Goal: Information Seeking & Learning: Stay updated

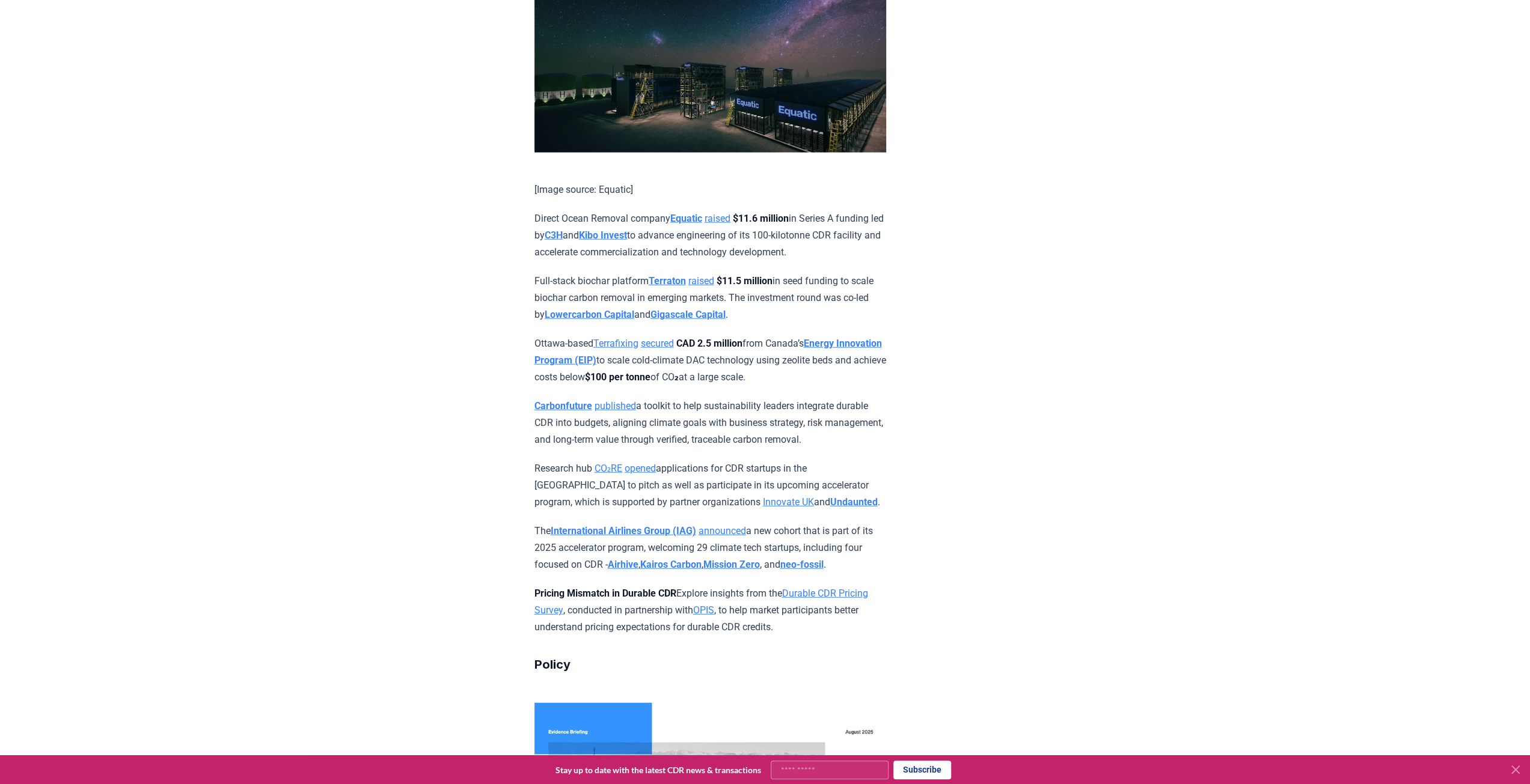
scroll to position [2824, 0]
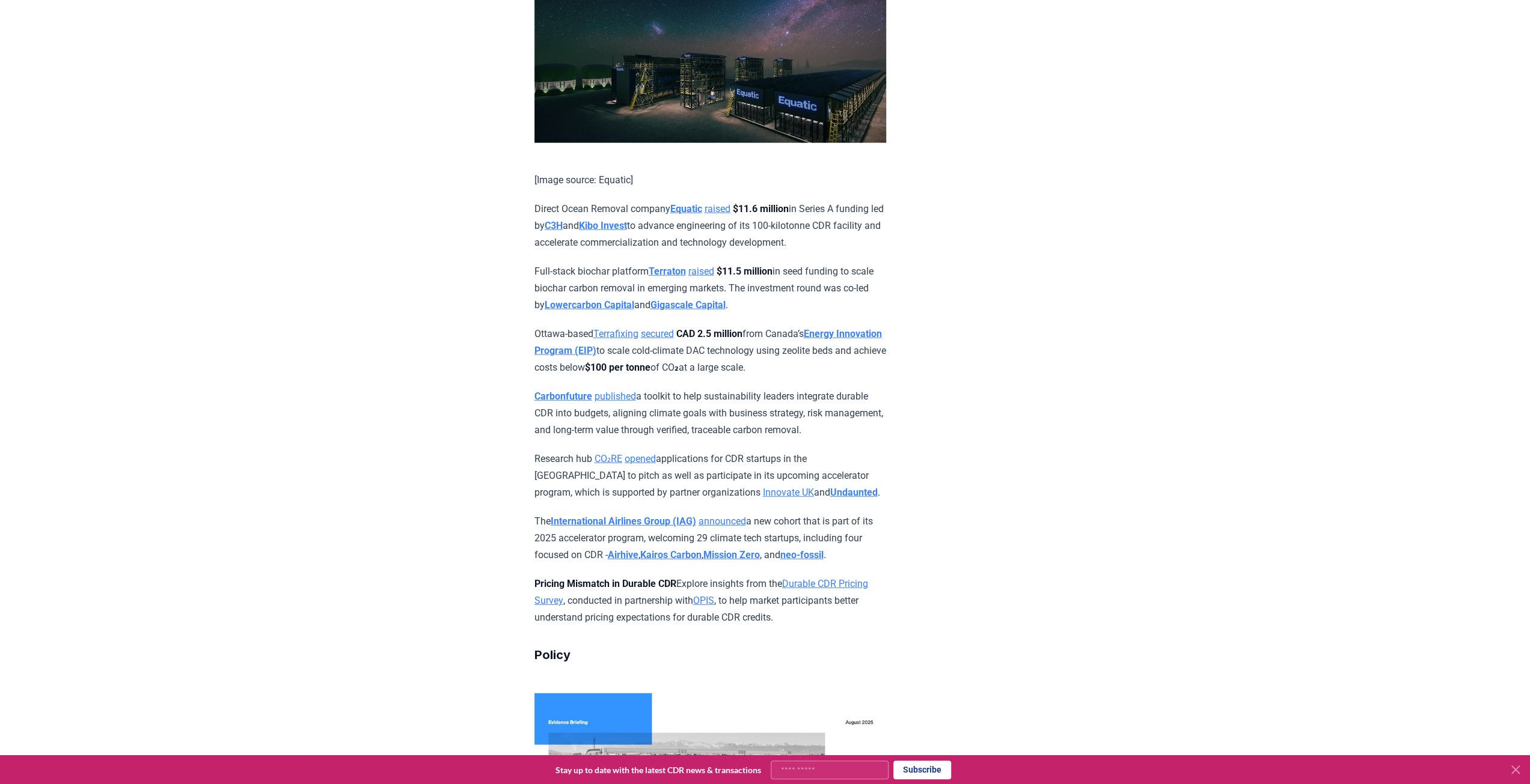
click at [625, 401] on link "published" at bounding box center [615, 397] width 42 height 11
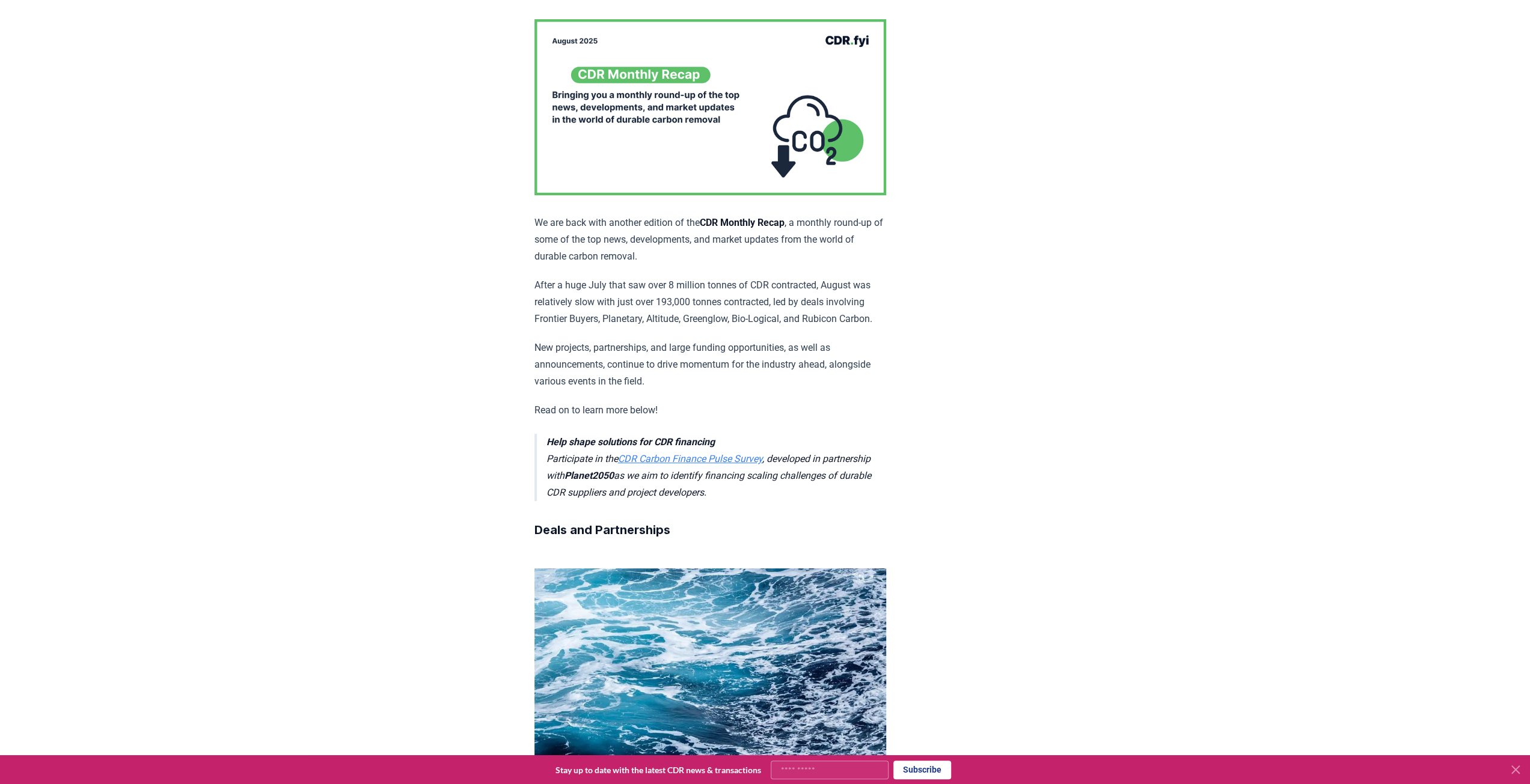
scroll to position [120, 0]
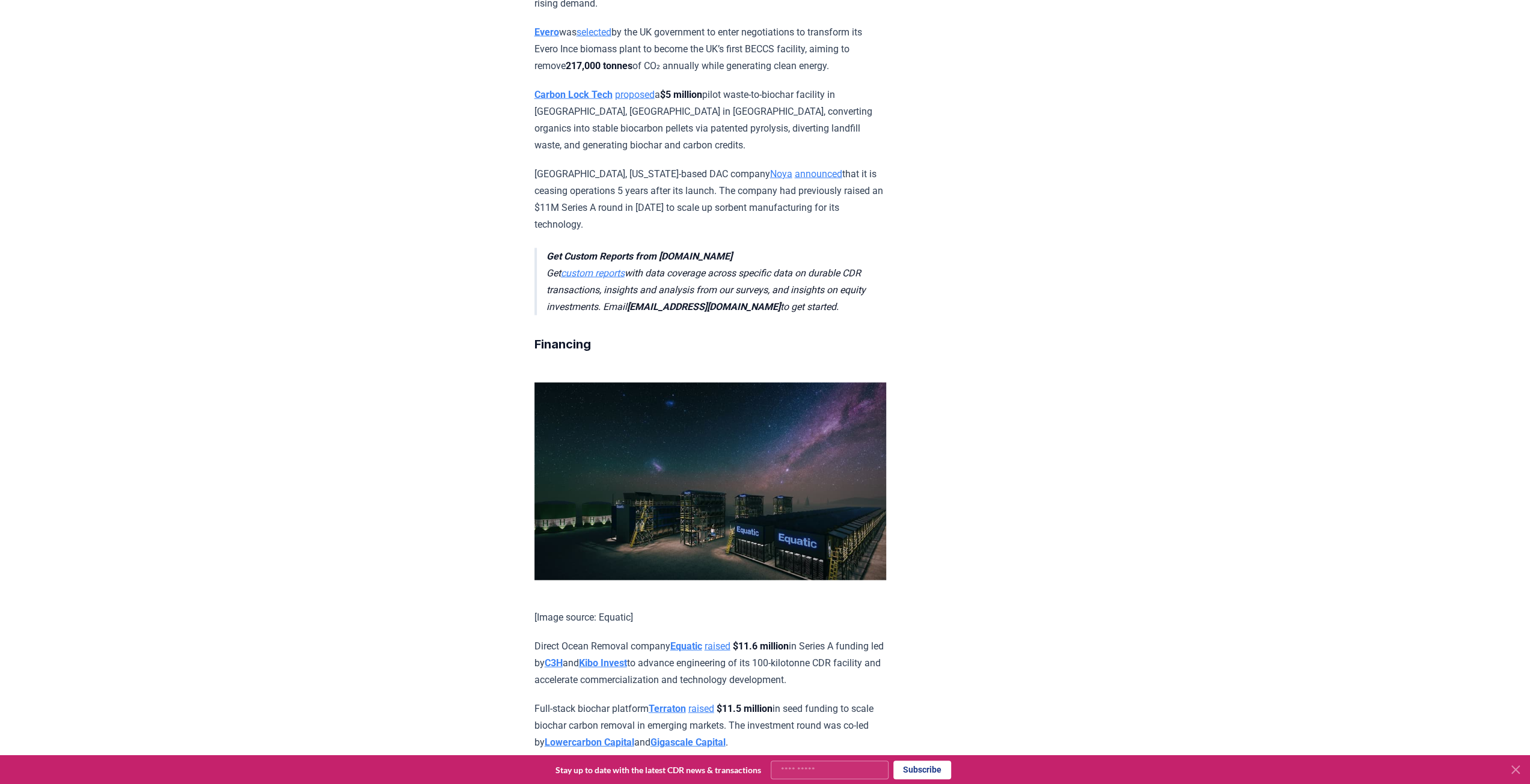
scroll to position [2644, 0]
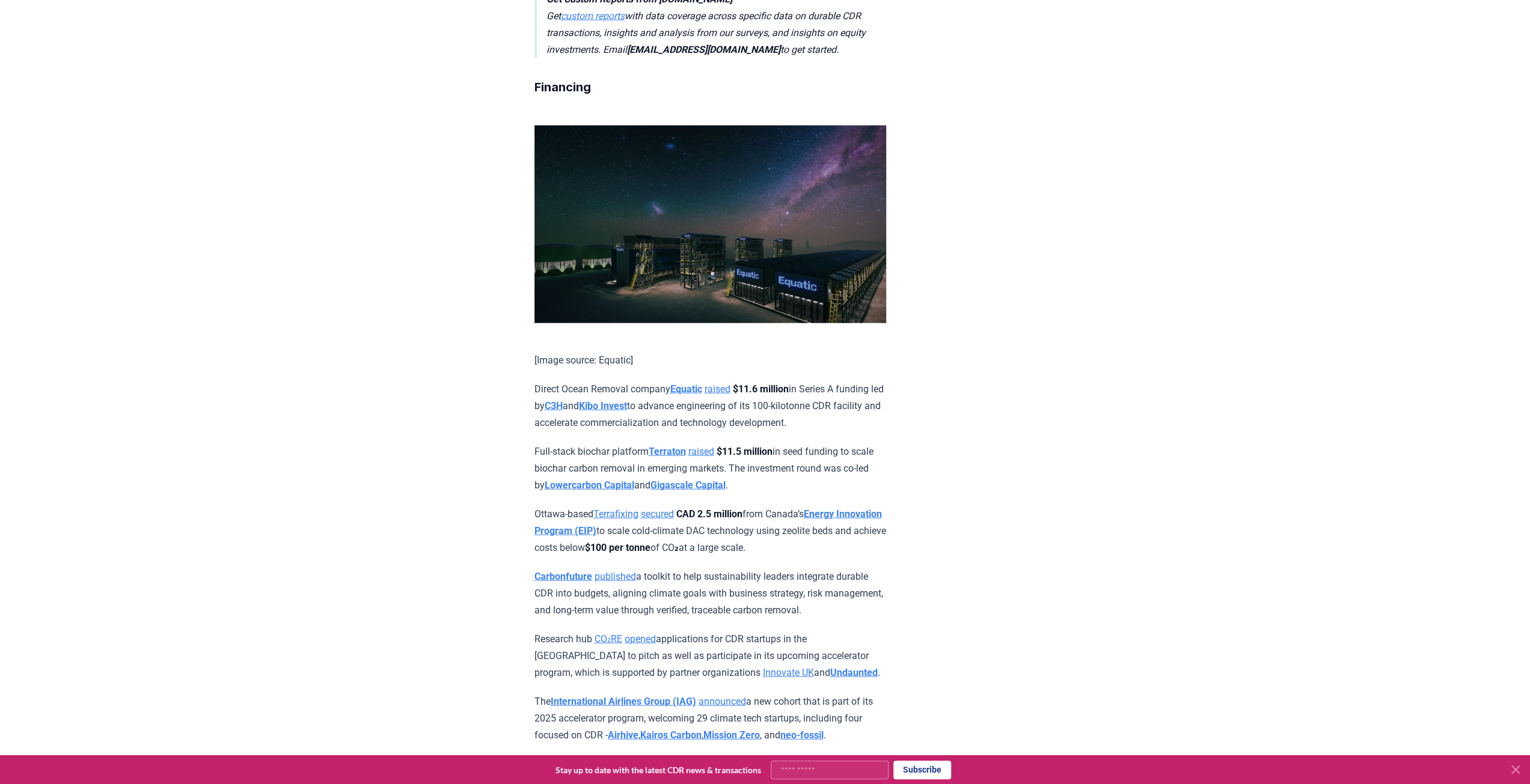
drag, startPoint x: 531, startPoint y: 582, endPoint x: 895, endPoint y: 619, distance: 365.9
copy p "Carbonfuture published a toolkit to help sustainability leaders integrate durab…"
